Goal: Transaction & Acquisition: Download file/media

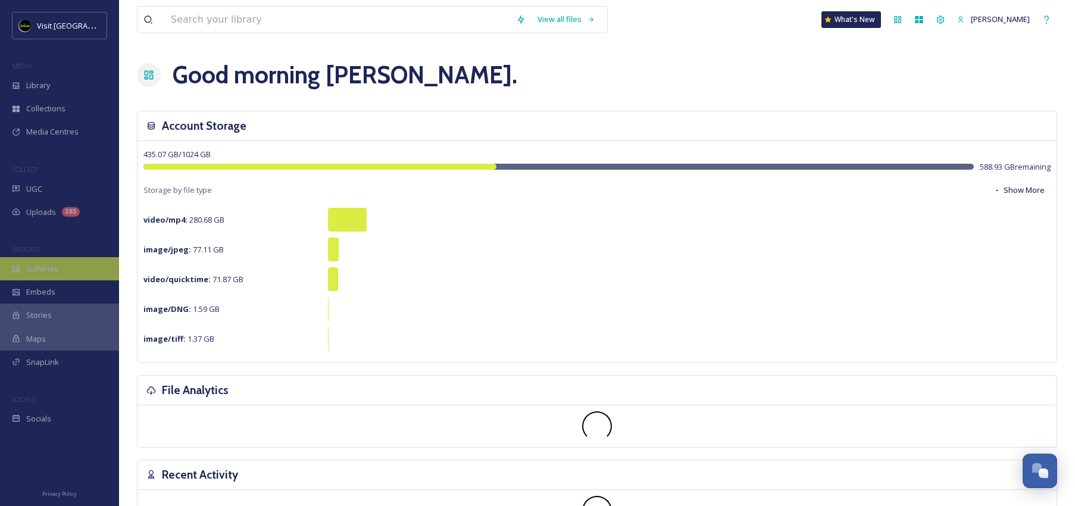
click at [55, 276] on div "Galleries" at bounding box center [59, 268] width 119 height 23
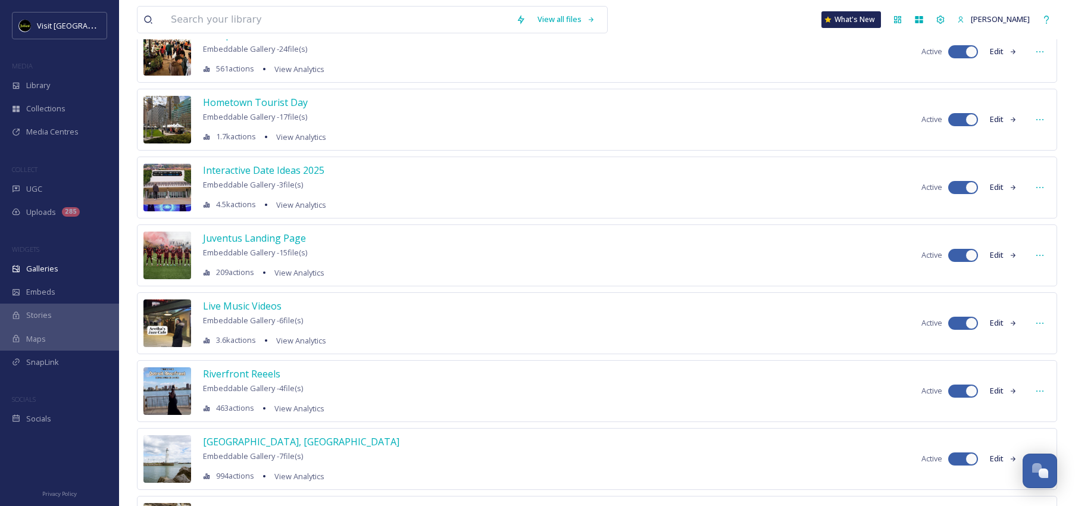
scroll to position [778, 0]
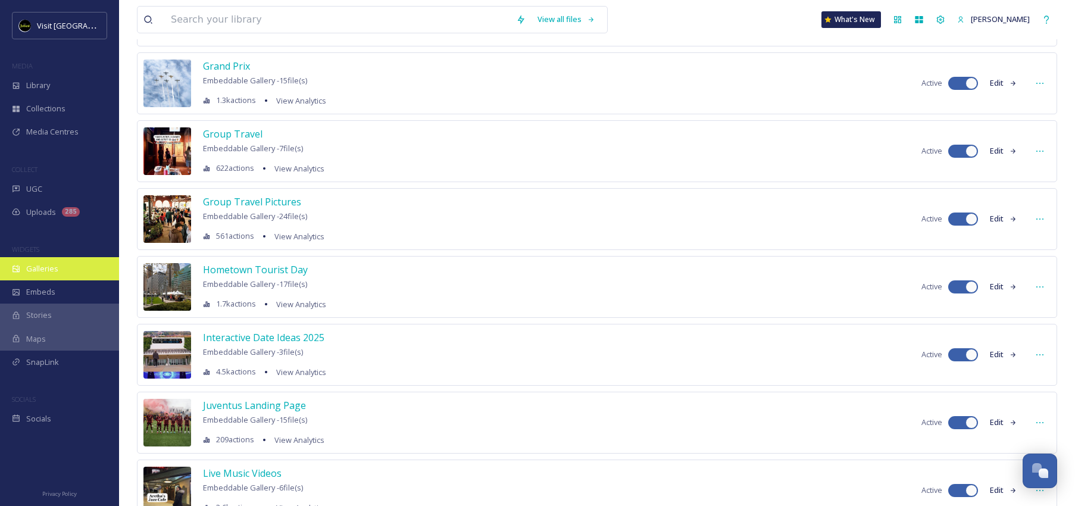
click at [31, 264] on span "Galleries" at bounding box center [42, 268] width 32 height 11
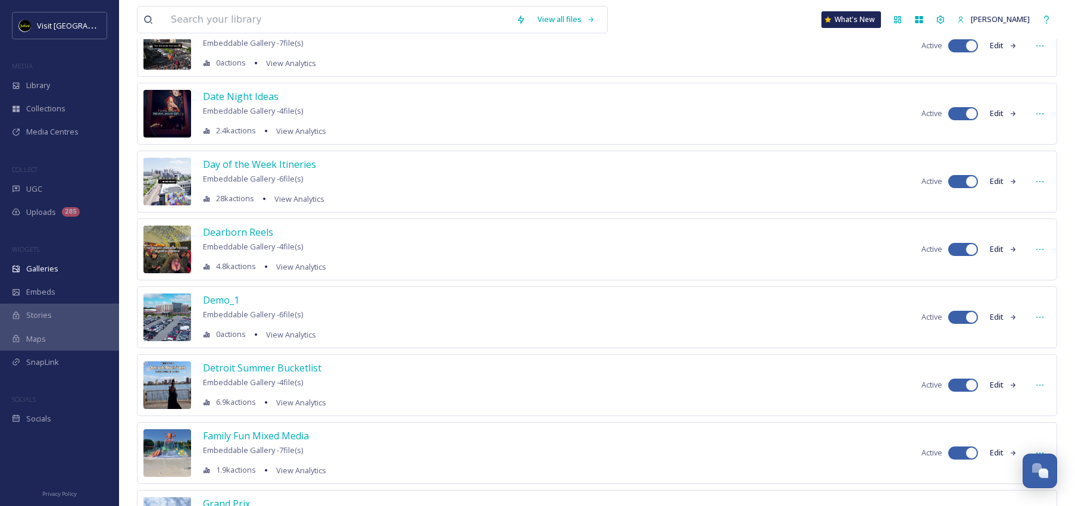
scroll to position [466, 0]
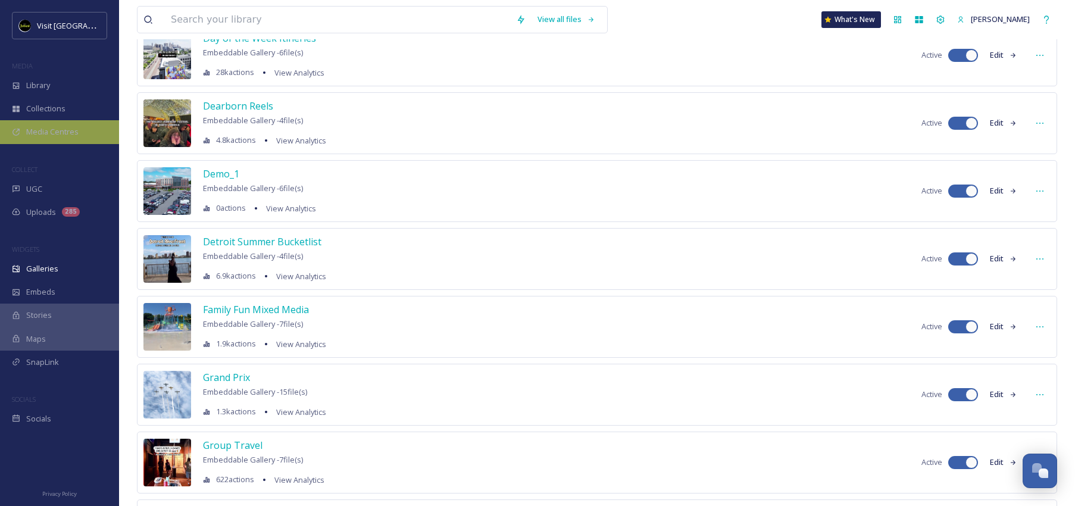
click at [67, 123] on div "Media Centres" at bounding box center [59, 131] width 119 height 23
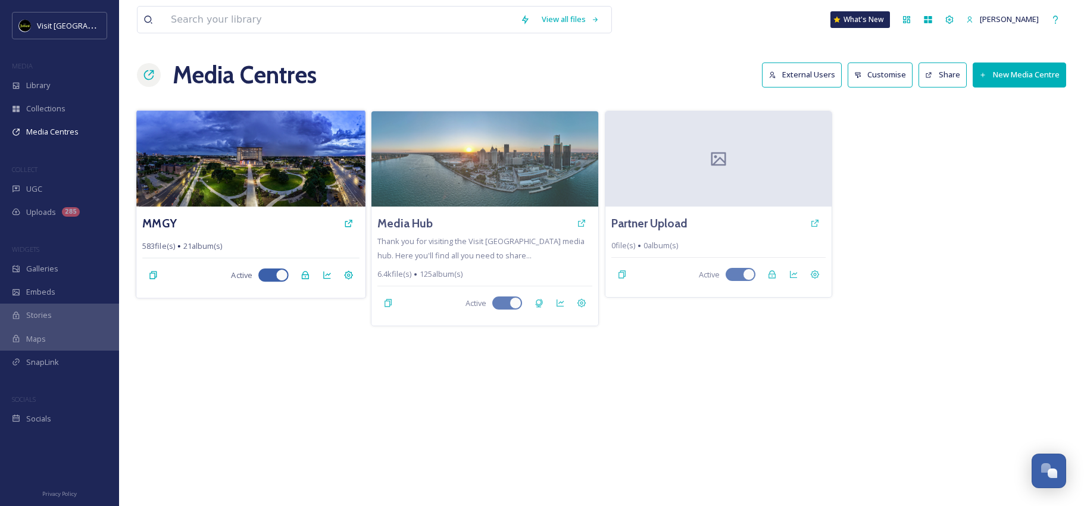
click at [234, 173] on img at bounding box center [250, 158] width 229 height 96
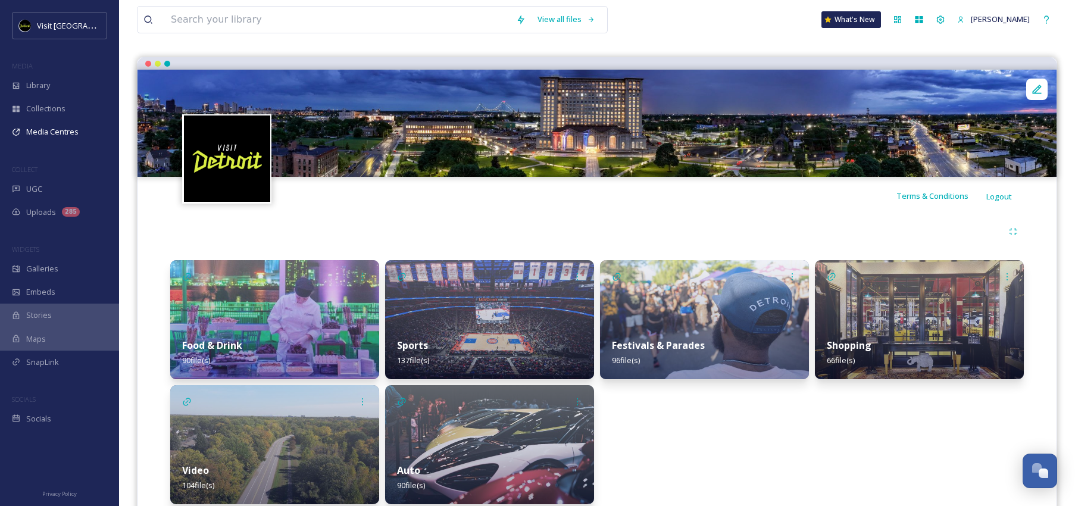
scroll to position [135, 0]
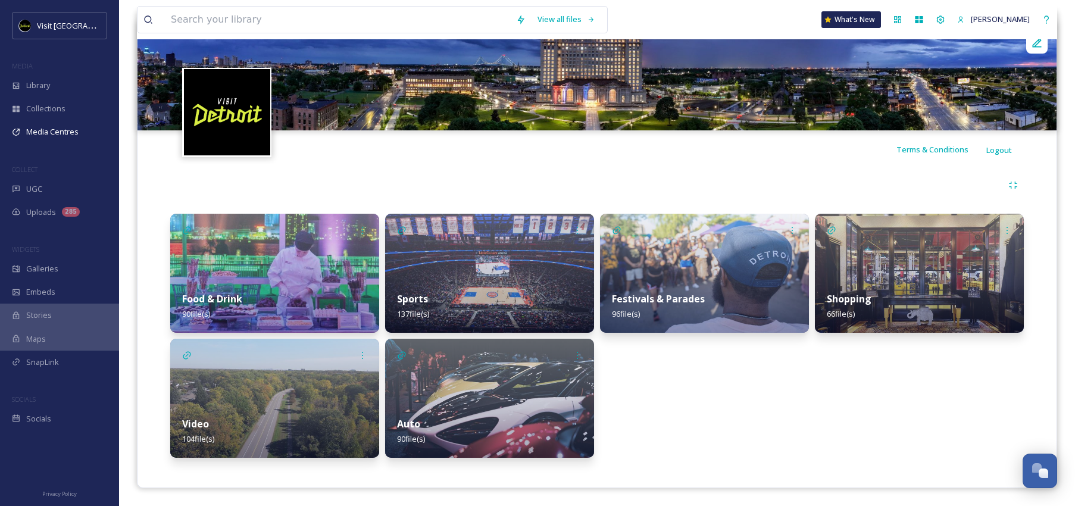
click at [344, 263] on img at bounding box center [274, 273] width 209 height 119
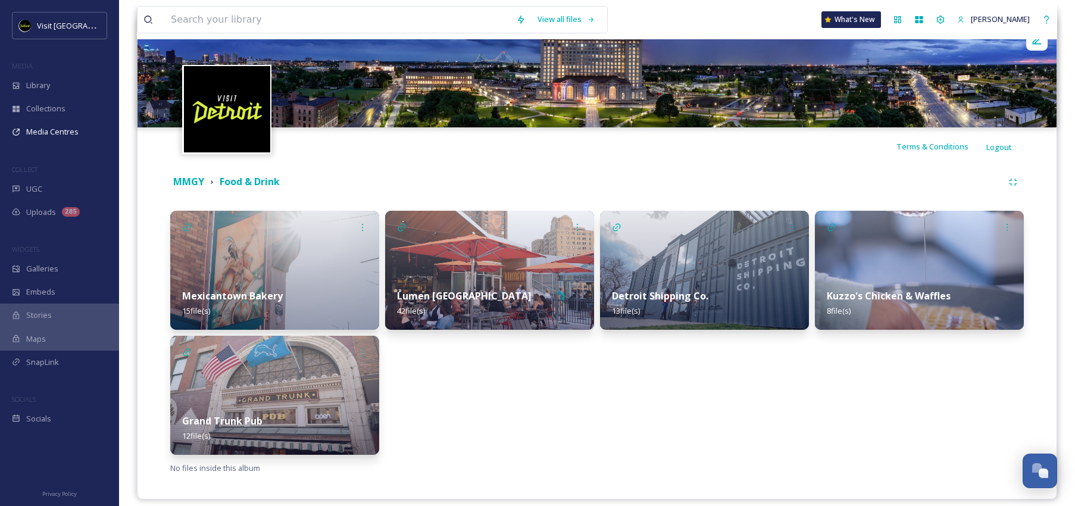
scroll to position [149, 0]
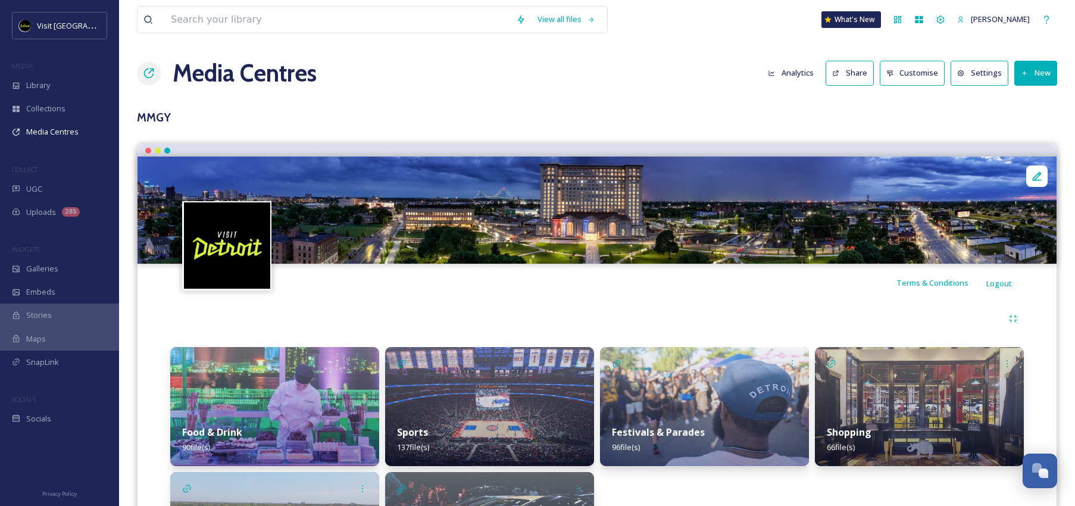
scroll to position [89, 0]
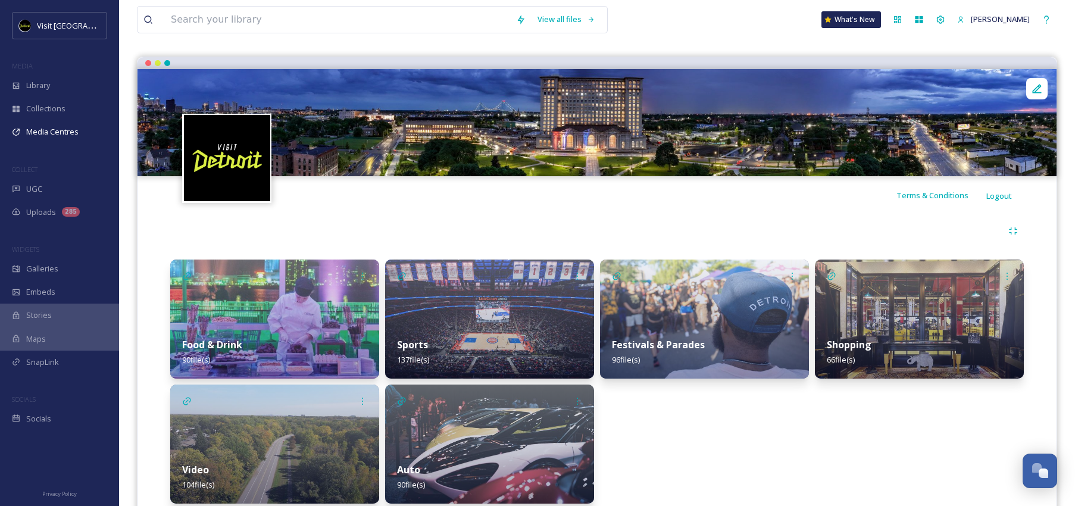
click at [698, 309] on img at bounding box center [704, 319] width 209 height 119
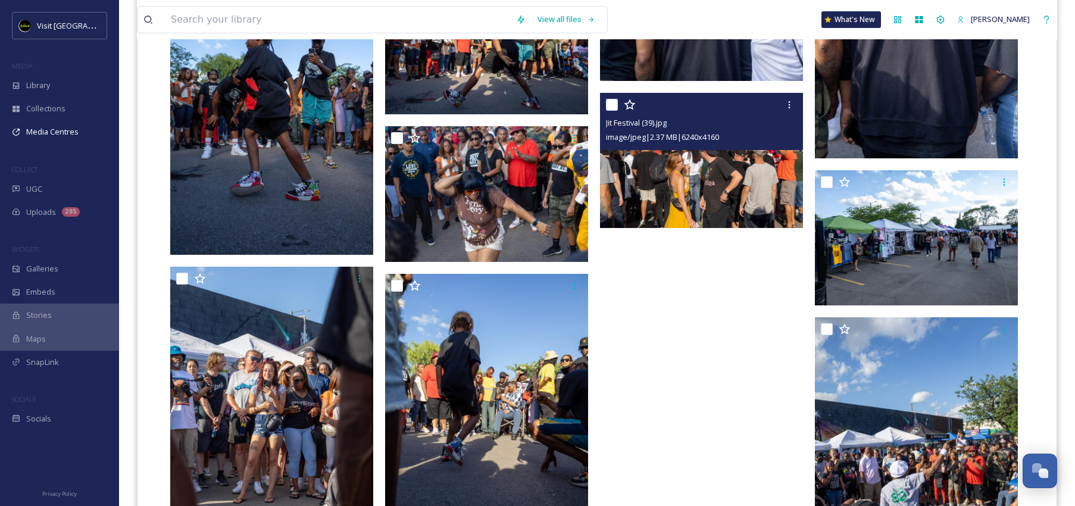
scroll to position [1705, 0]
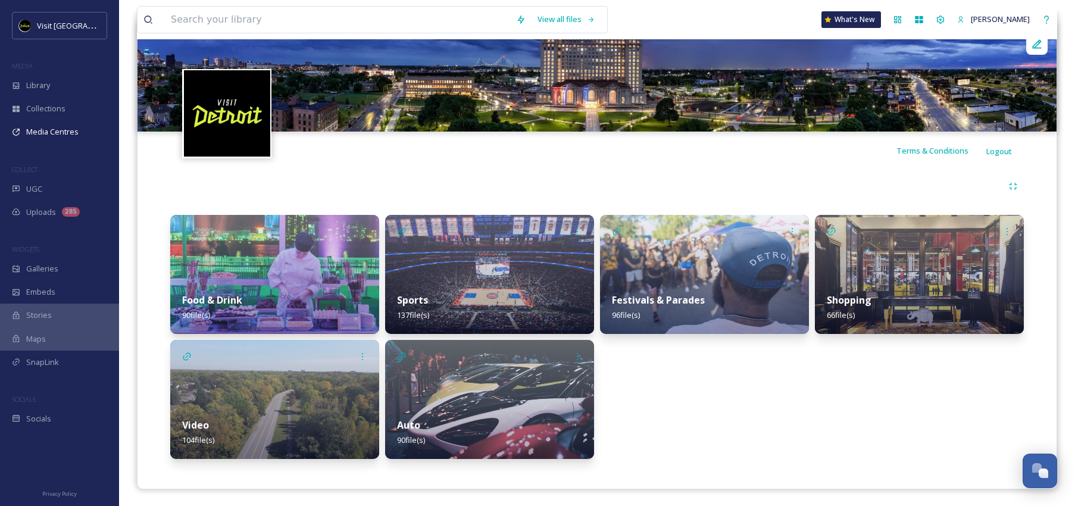
scroll to position [135, 0]
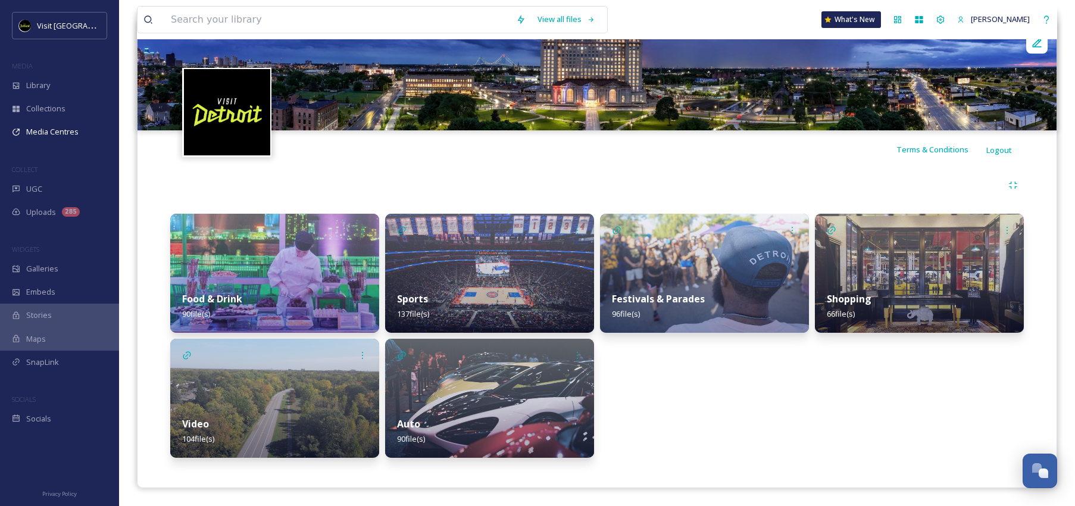
click at [900, 286] on div "Shopping 66 file(s)" at bounding box center [919, 306] width 209 height 53
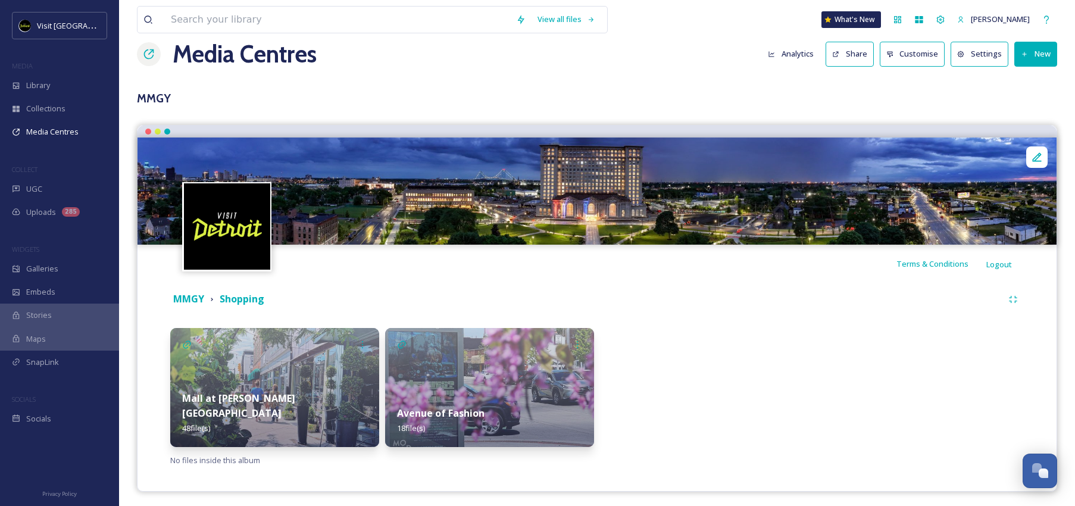
scroll to position [24, 0]
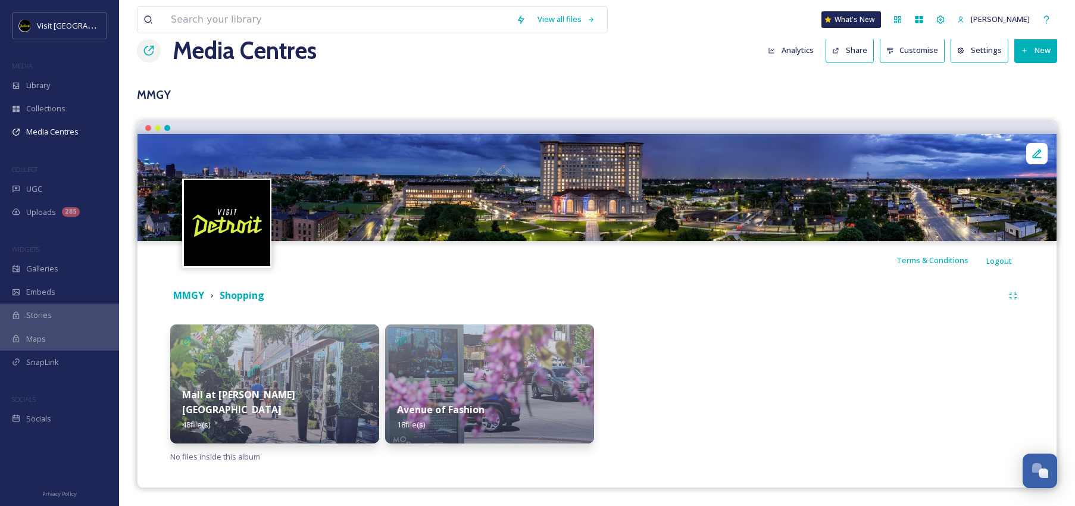
click at [260, 366] on img at bounding box center [274, 384] width 209 height 119
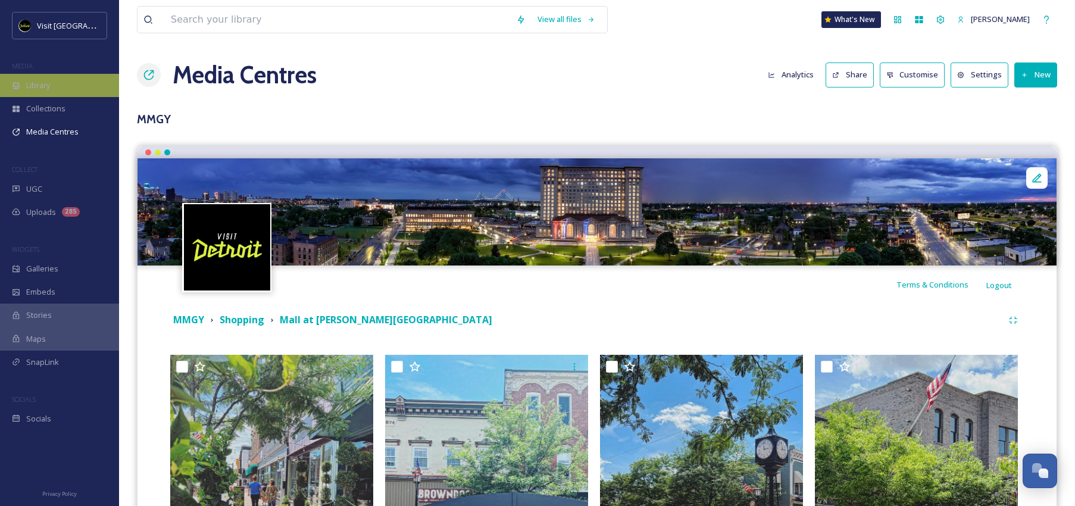
click at [34, 87] on span "Library" at bounding box center [38, 85] width 24 height 11
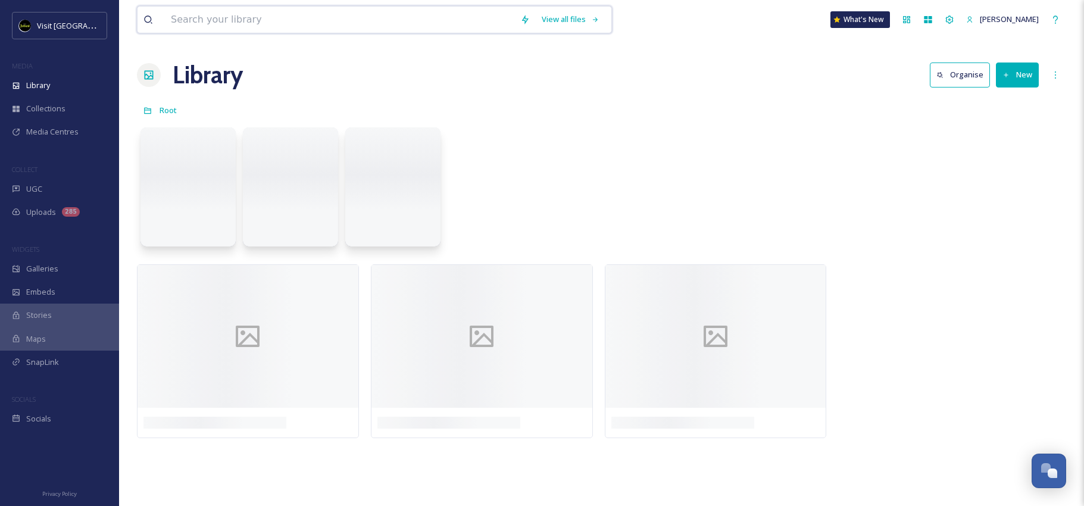
click at [234, 22] on input at bounding box center [340, 20] width 350 height 26
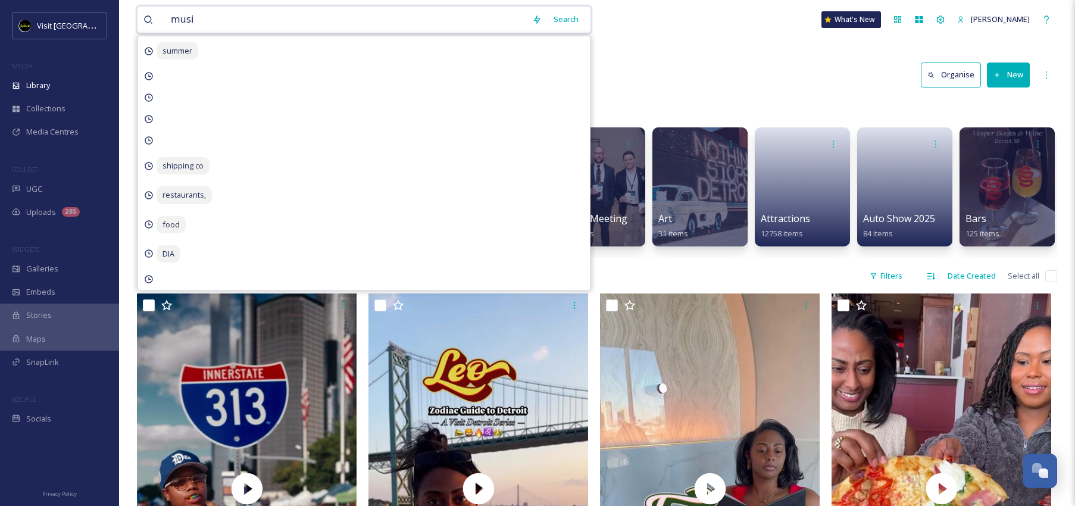
type input "music"
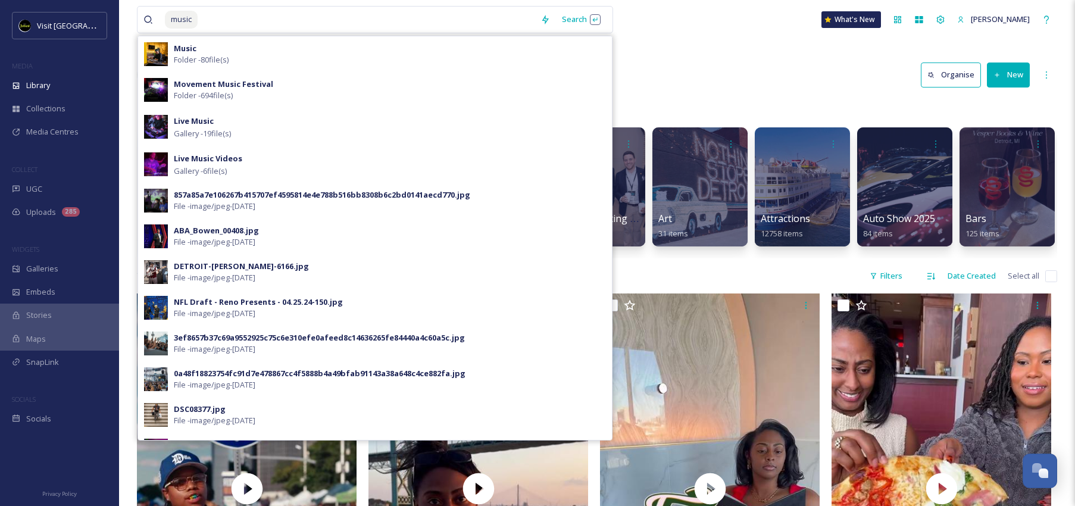
click at [670, 26] on div "music Search Music Folder - 80 file(s) Movement Music Festival Folder - 694 fil…" at bounding box center [597, 19] width 921 height 39
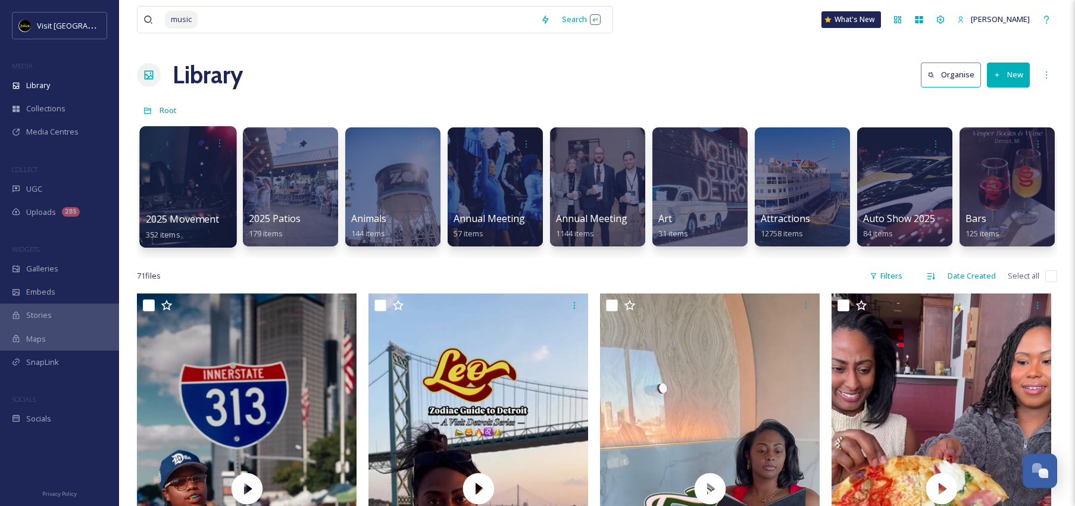
click at [170, 164] on div at bounding box center [187, 186] width 97 height 121
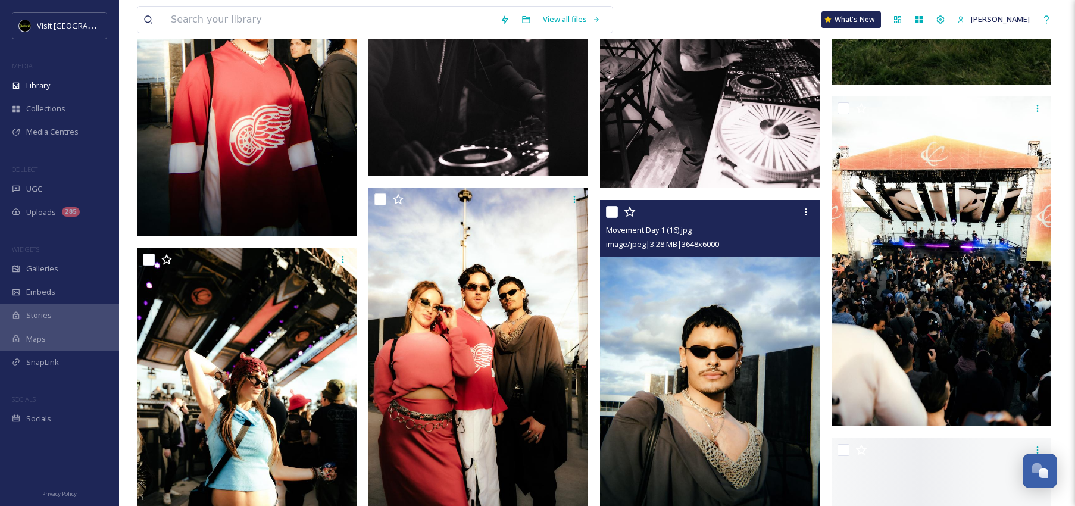
scroll to position [9575, 0]
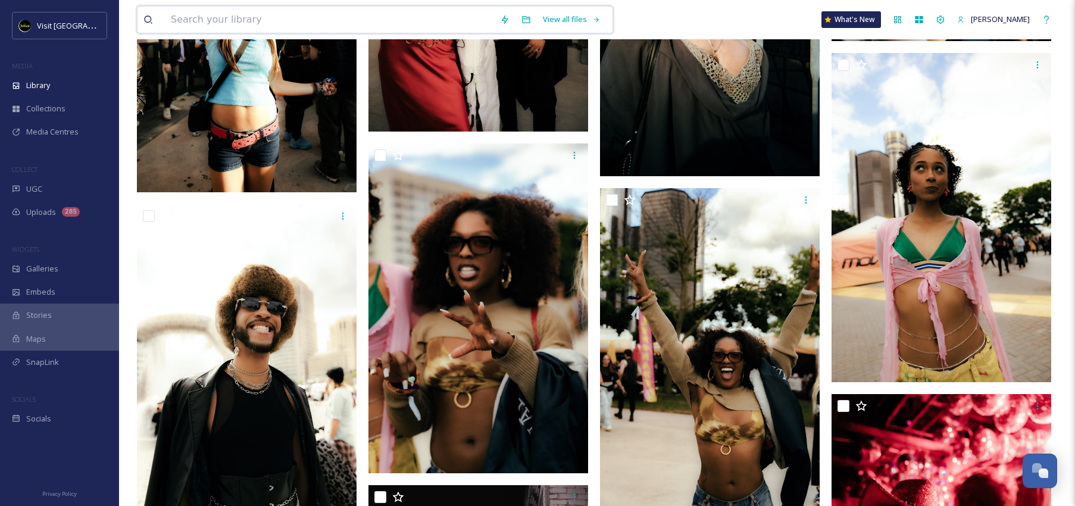
click at [312, 16] on input at bounding box center [329, 20] width 329 height 26
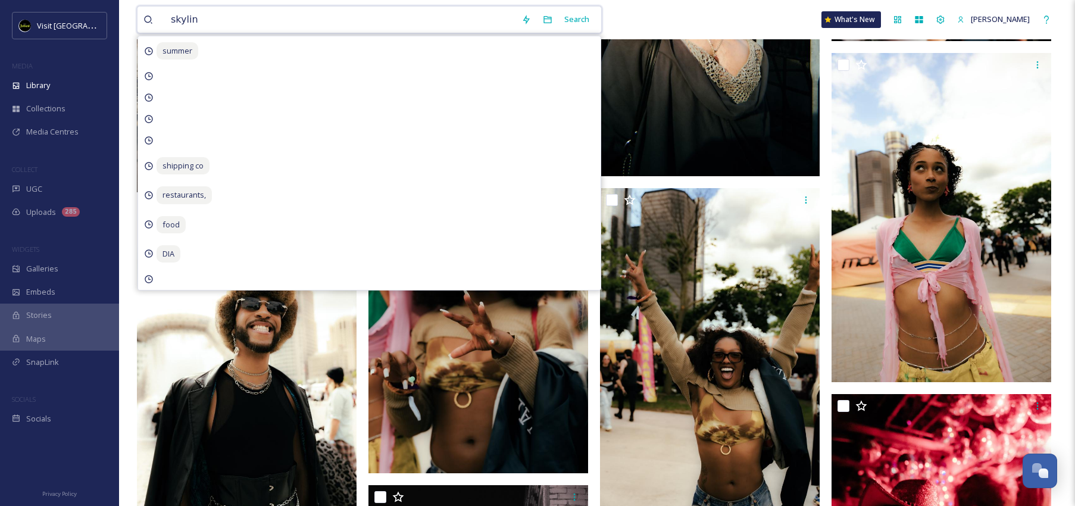
type input "skyline"
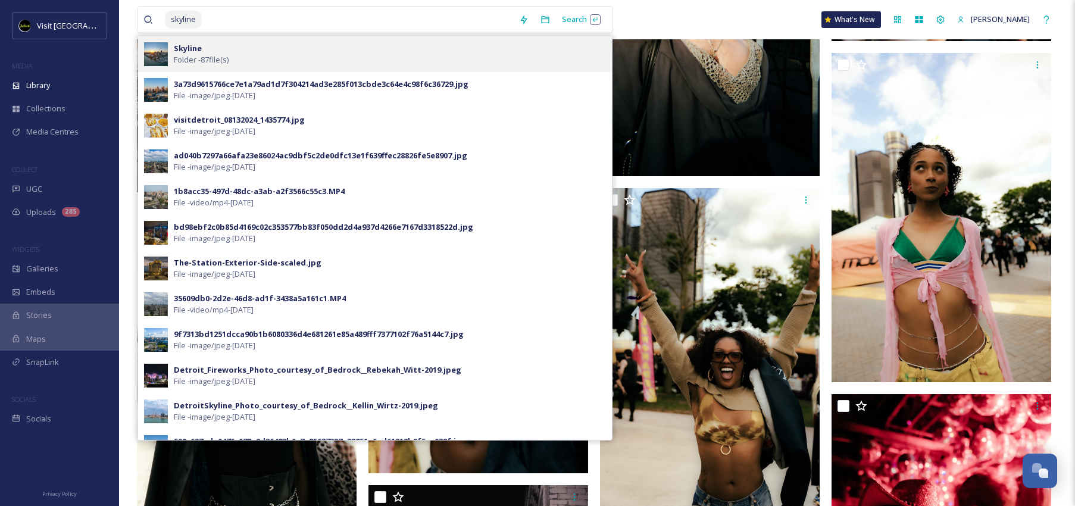
click at [254, 54] on div "[PERSON_NAME] - 87 file(s)" at bounding box center [390, 54] width 432 height 23
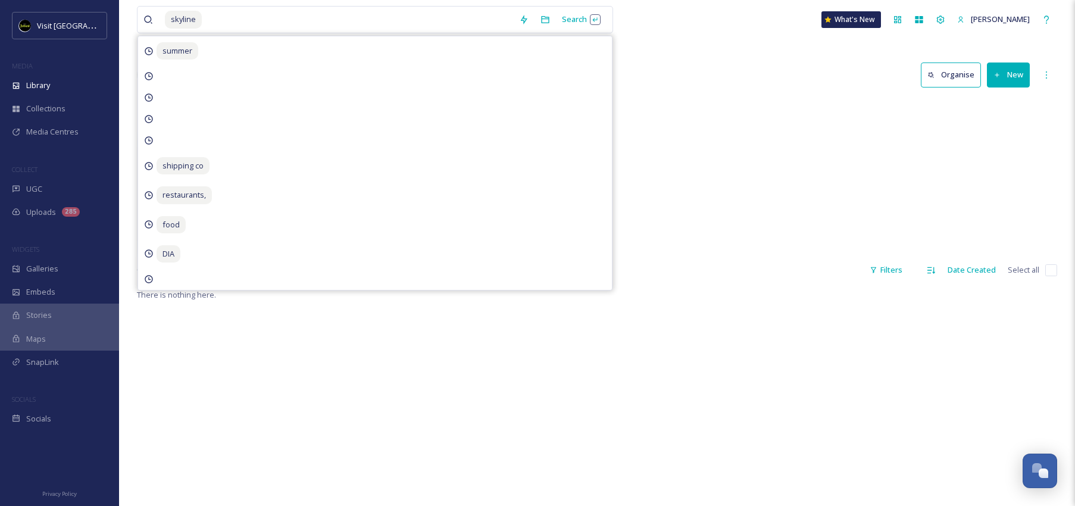
click at [814, 125] on div "Photos 70 items Videos 17 items" at bounding box center [597, 189] width 921 height 137
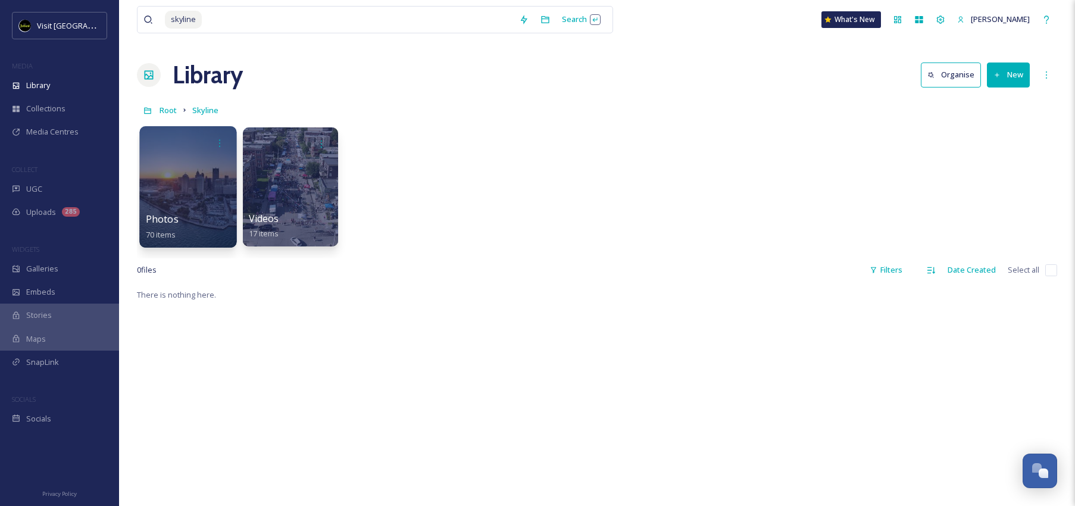
click at [194, 180] on div at bounding box center [187, 186] width 97 height 121
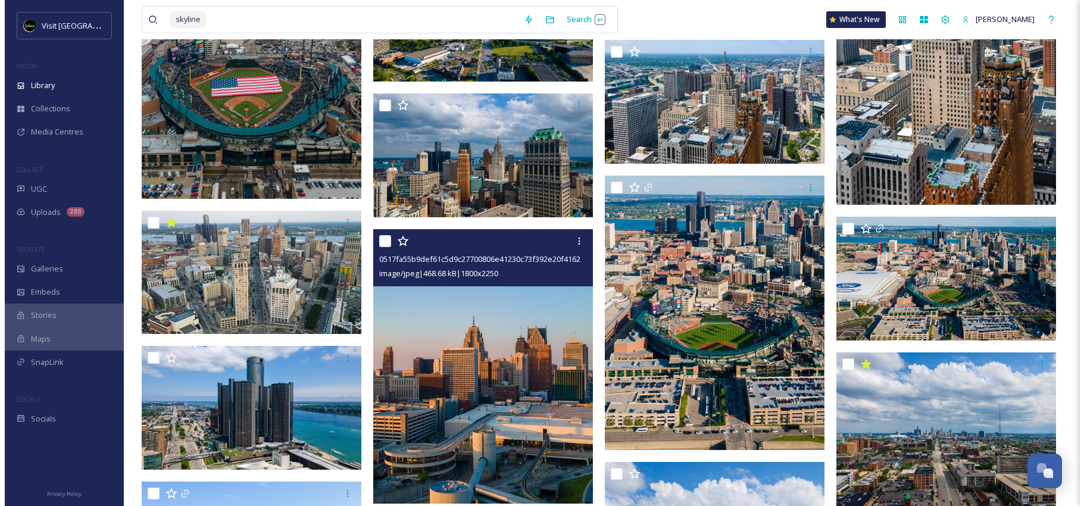
scroll to position [2031, 0]
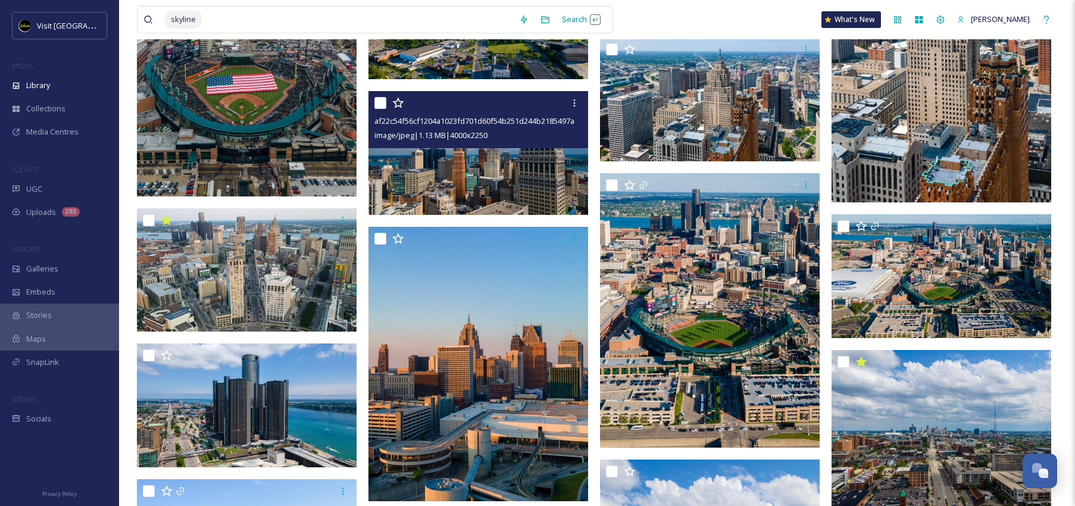
click at [481, 209] on img at bounding box center [479, 153] width 220 height 124
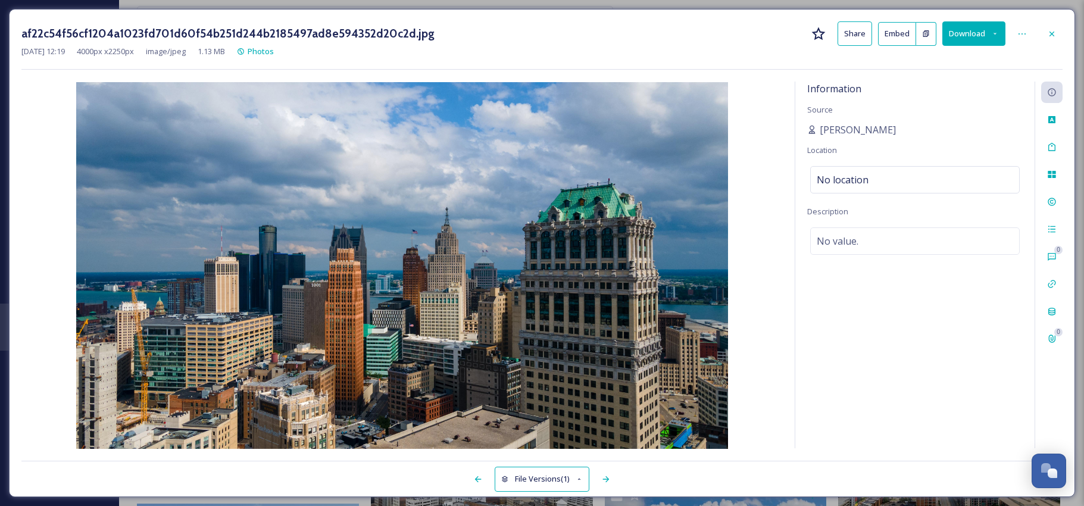
click at [961, 32] on button "Download" at bounding box center [974, 33] width 63 height 24
click at [947, 59] on span "Download Original (4000 x 2250)" at bounding box center [943, 60] width 113 height 11
